Goal: Information Seeking & Learning: Learn about a topic

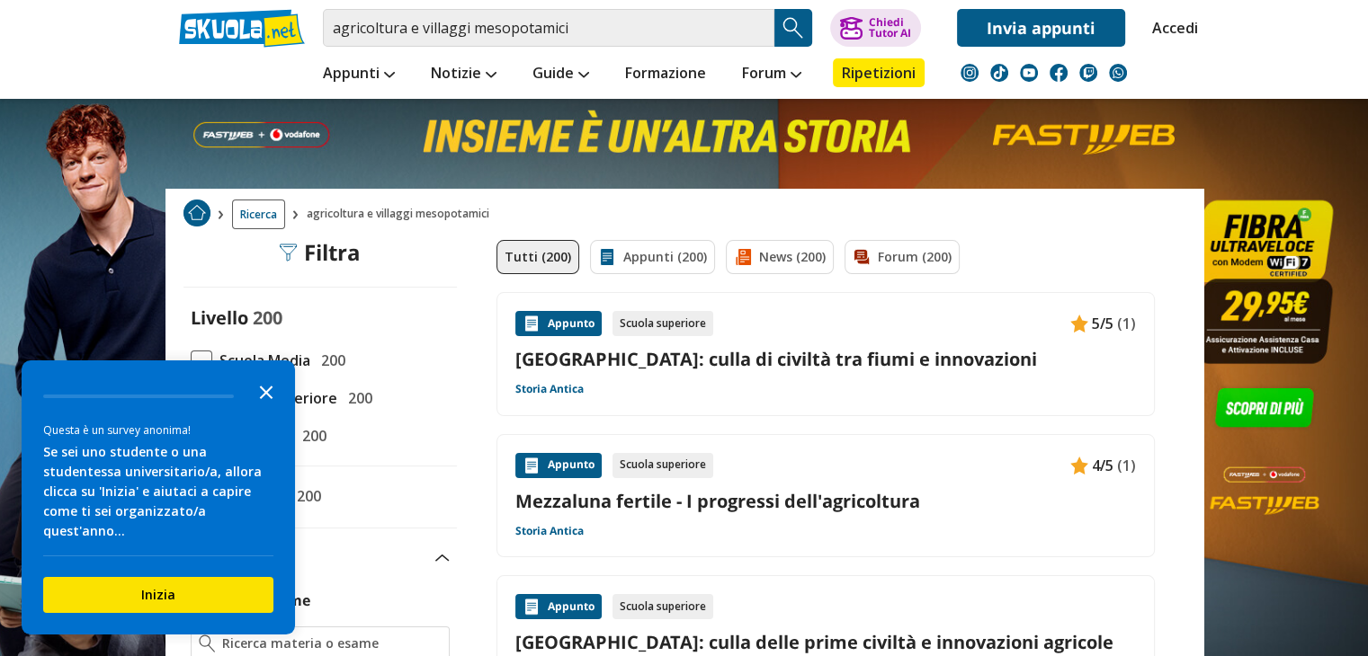
click at [263, 399] on polygon "Close the survey" at bounding box center [266, 392] width 13 height 13
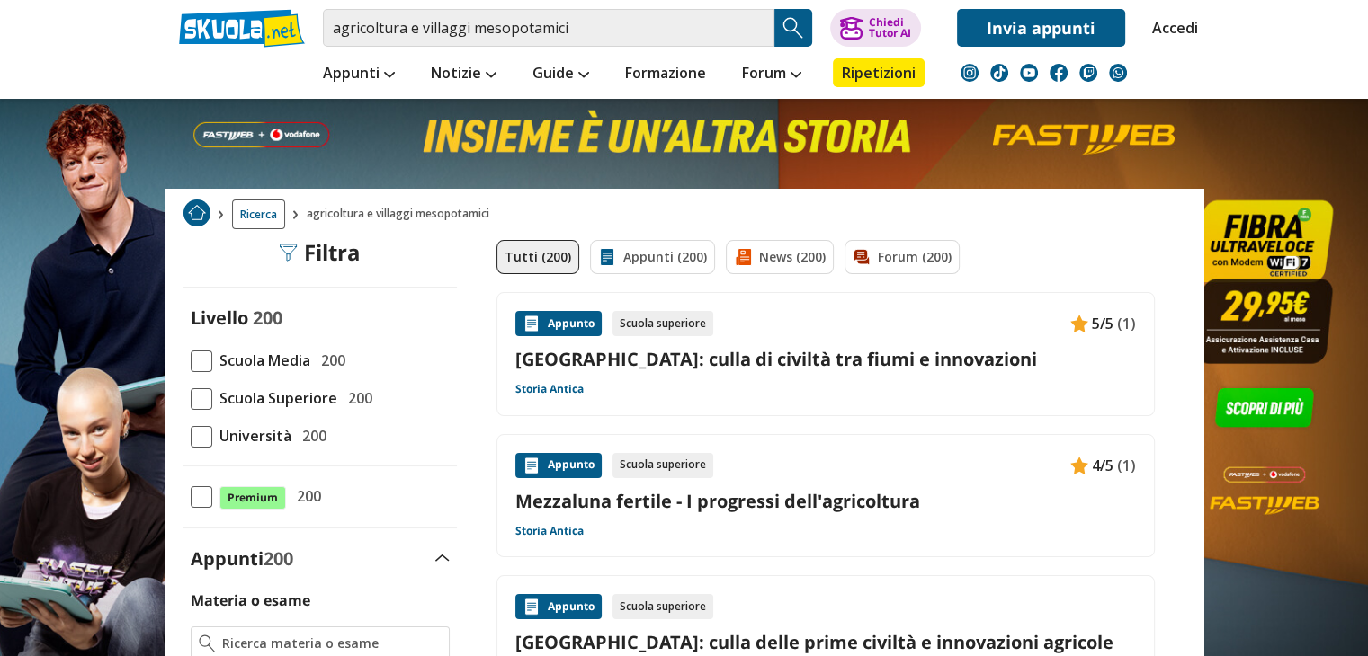
click at [199, 390] on span at bounding box center [202, 399] width 22 height 22
click at [191, 398] on input "Scuola Superiore 200" at bounding box center [191, 398] width 0 height 0
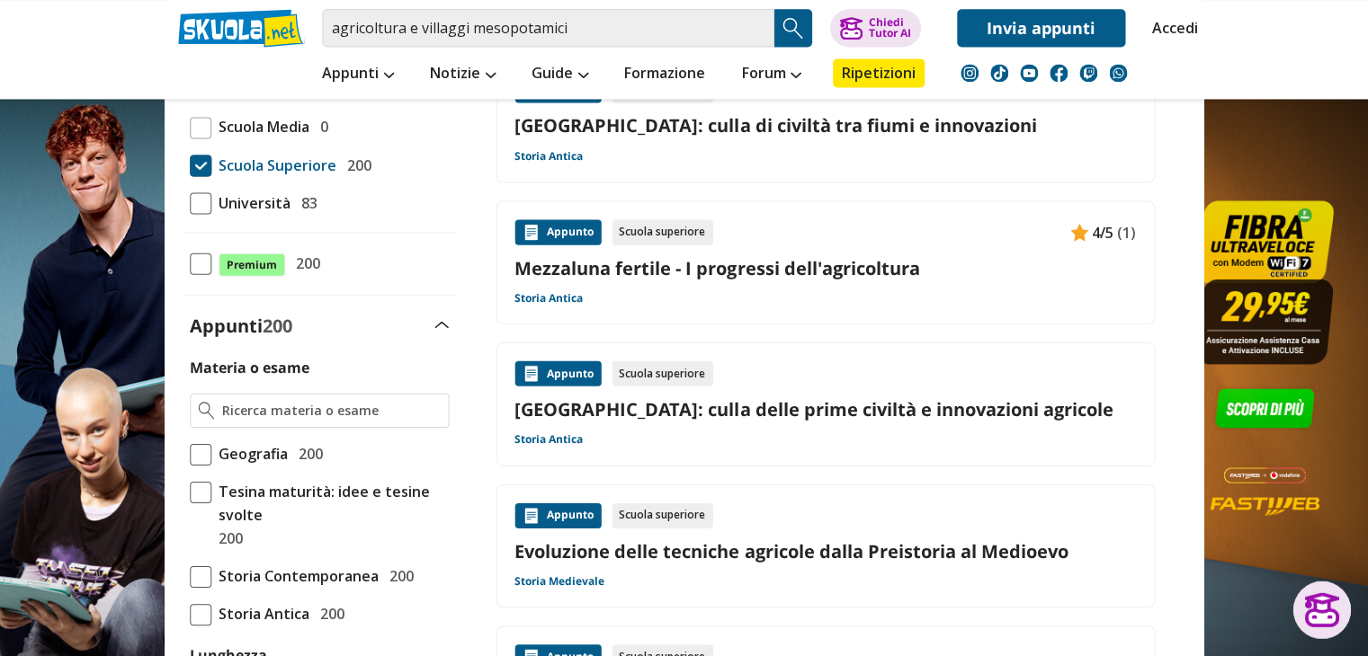
scroll to position [232, 0]
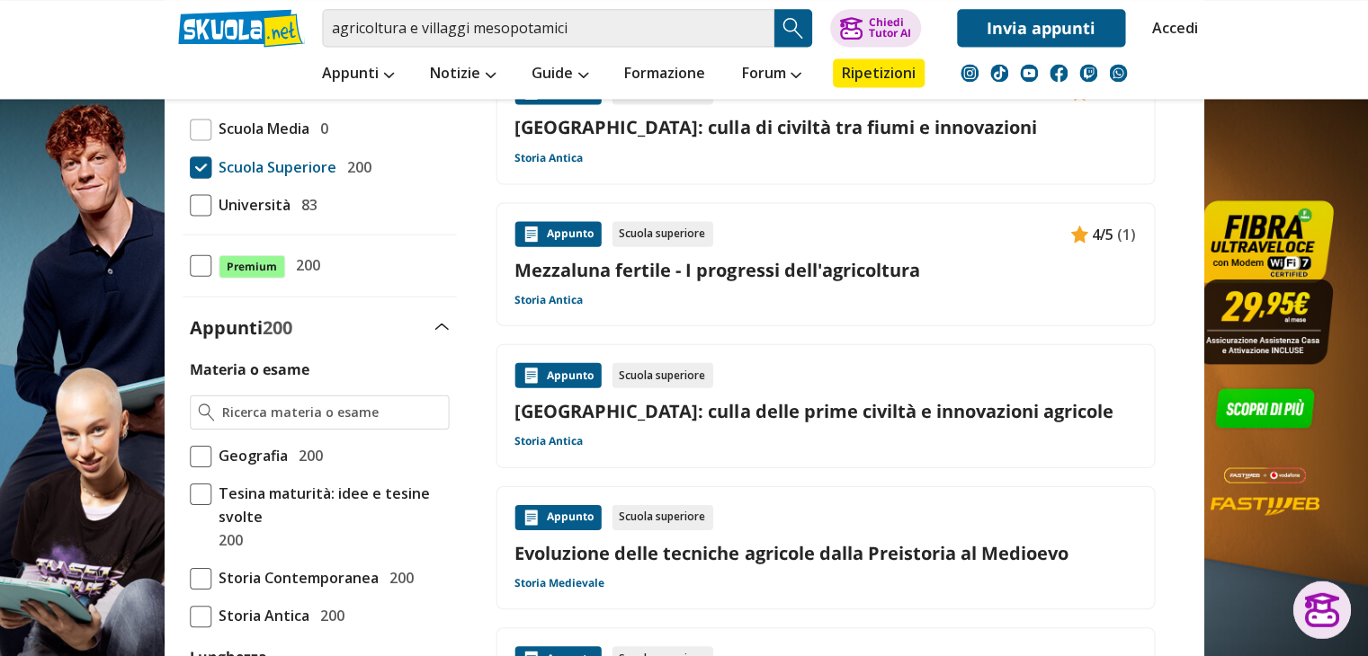
click at [578, 374] on div "Appunto" at bounding box center [558, 374] width 86 height 25
